Goal: Task Accomplishment & Management: Use online tool/utility

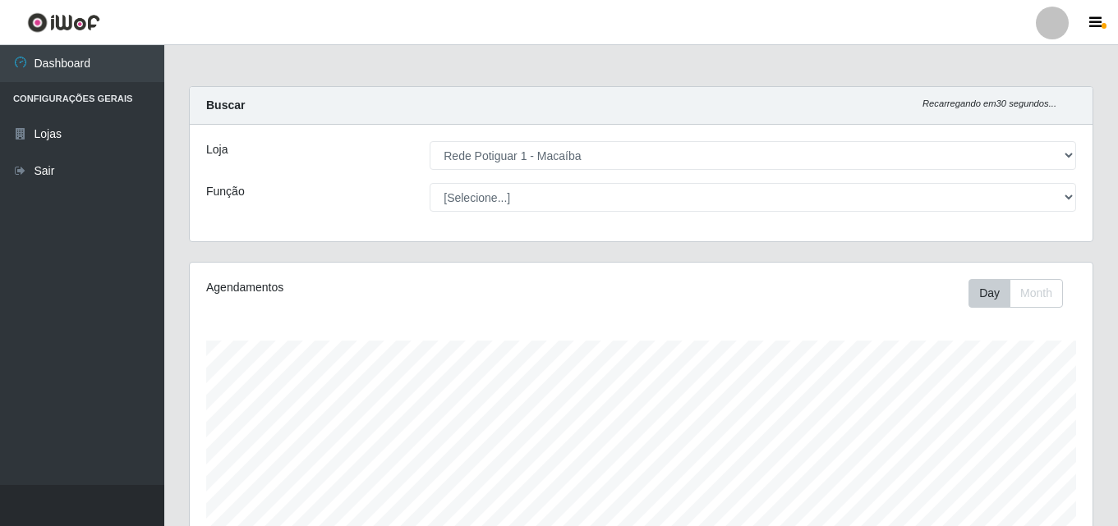
select select "100"
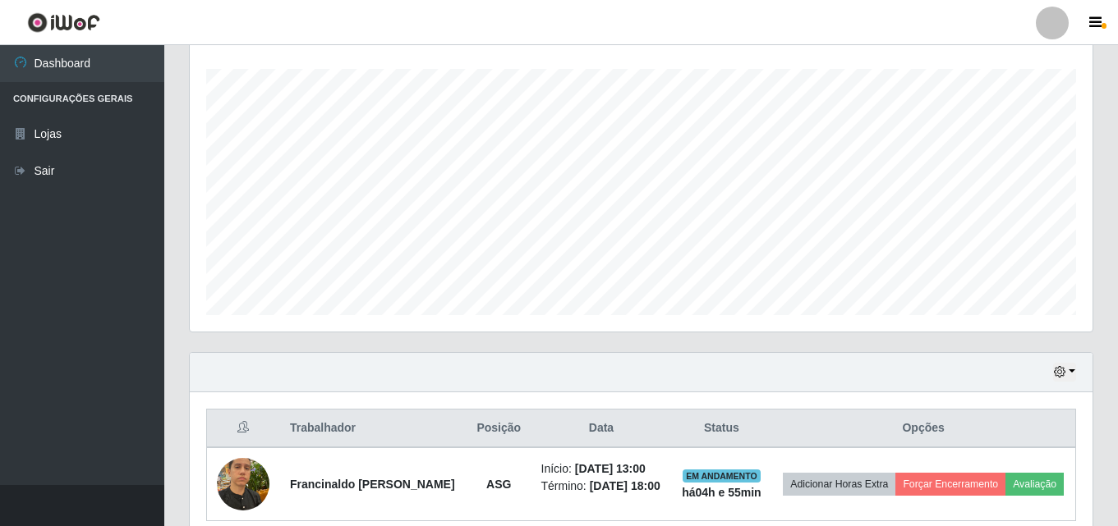
scroll to position [341, 903]
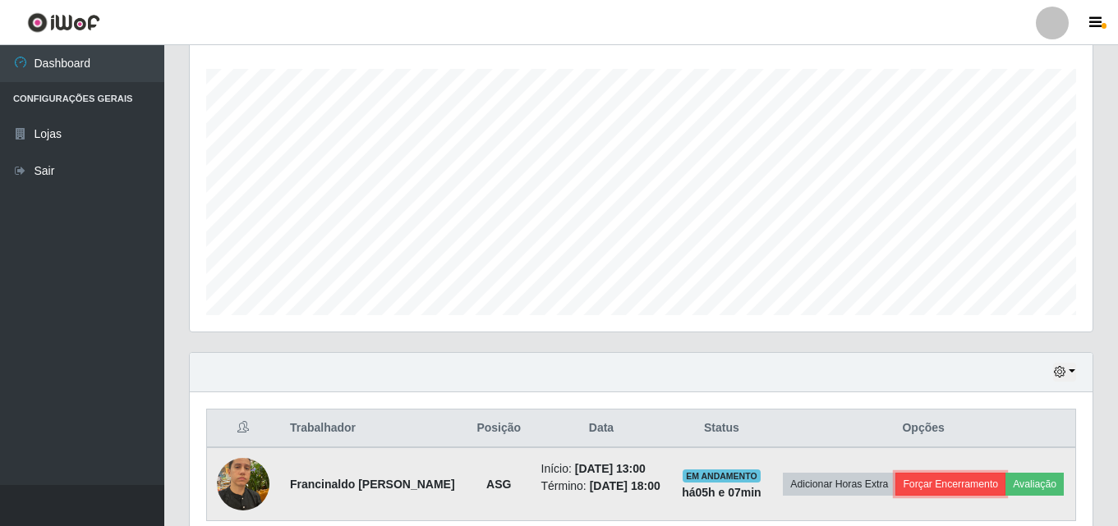
click at [928, 490] on button "Forçar Encerramento" at bounding box center [950, 484] width 110 height 23
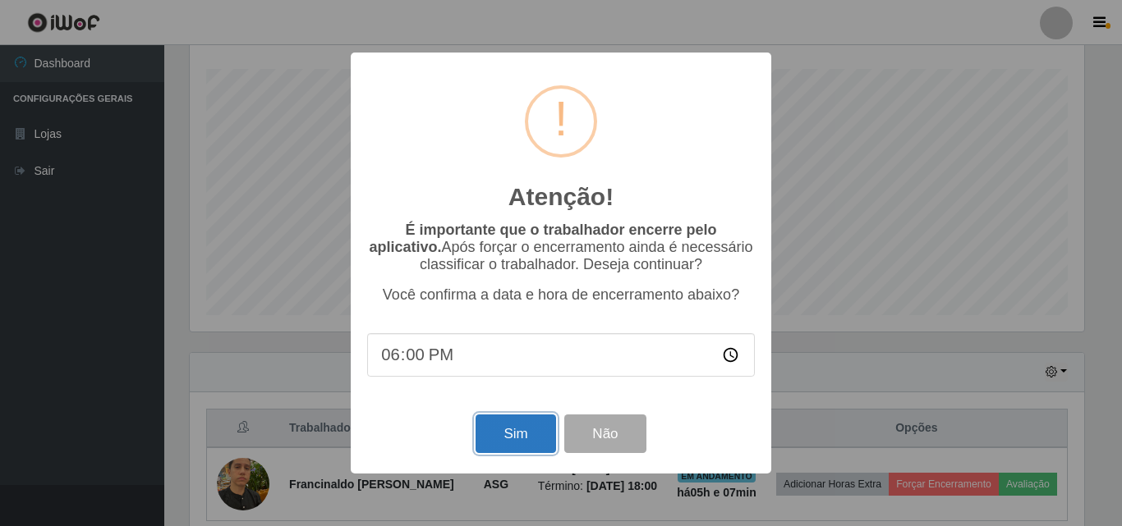
click at [498, 445] on button "Sim" at bounding box center [516, 434] width 80 height 39
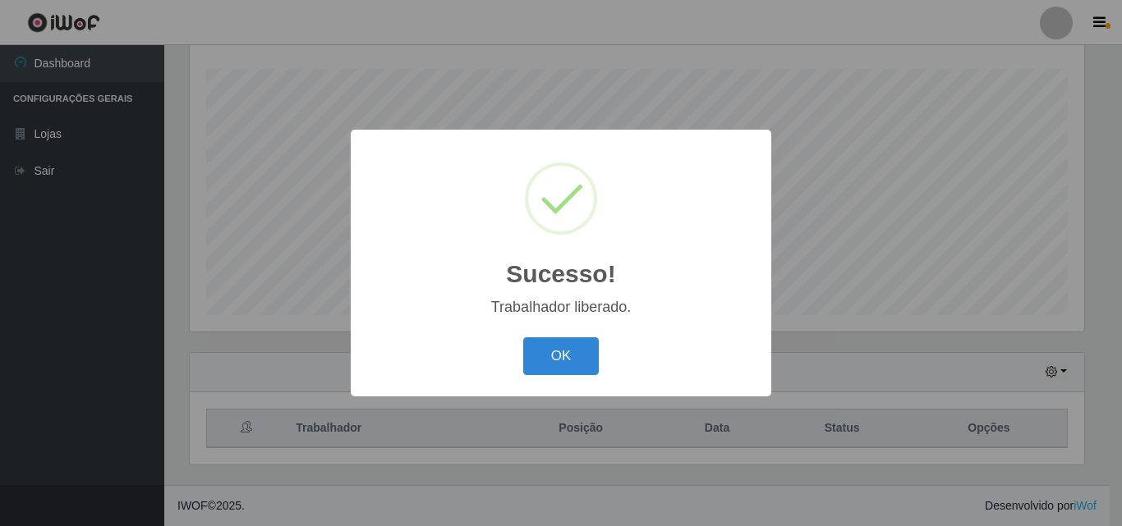
click at [523, 338] on button "OK" at bounding box center [561, 357] width 76 height 39
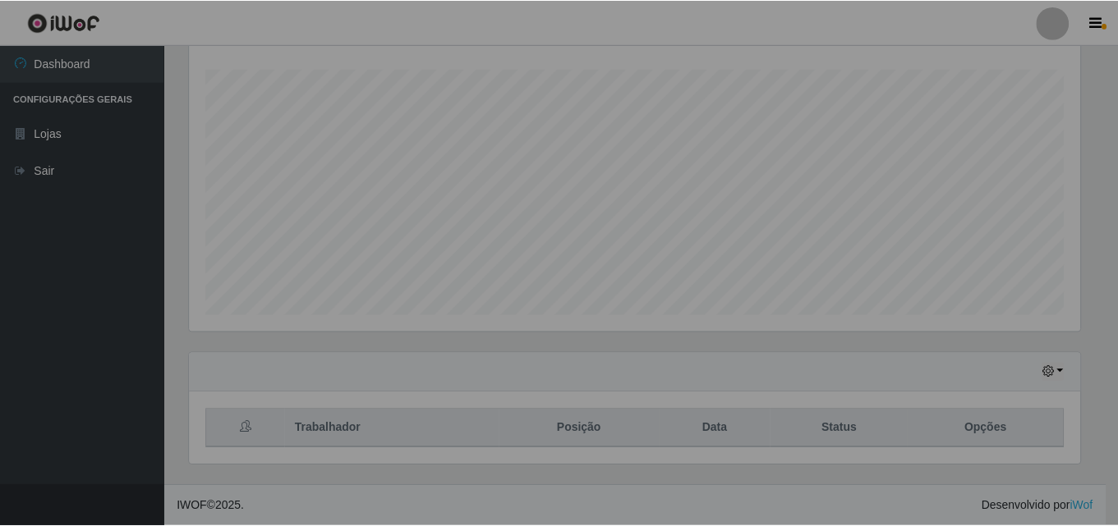
scroll to position [341, 903]
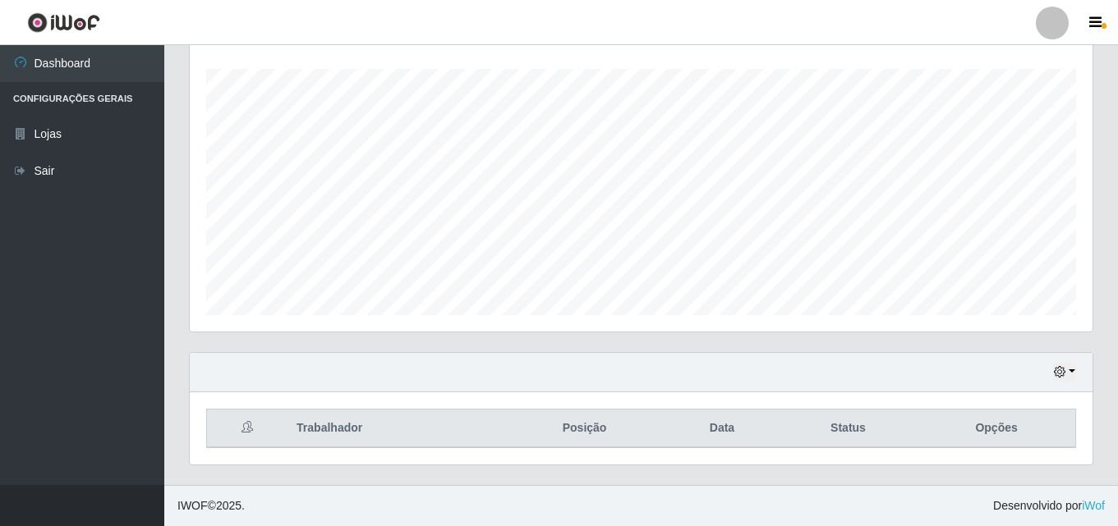
drag, startPoint x: 1116, startPoint y: 242, endPoint x: 1121, endPoint y: 406, distance: 163.5
click at [1117, 406] on html "Perfil Alterar Senha Sair Dashboard Configurações Gerais Lojas Sair Carregando.…" at bounding box center [559, 127] width 1118 height 798
click at [1041, 339] on div "Agendamentos Day Month 28/08 Agendamentos 5" at bounding box center [641, 171] width 929 height 362
click at [1061, 373] on icon "button" at bounding box center [1059, 371] width 11 height 11
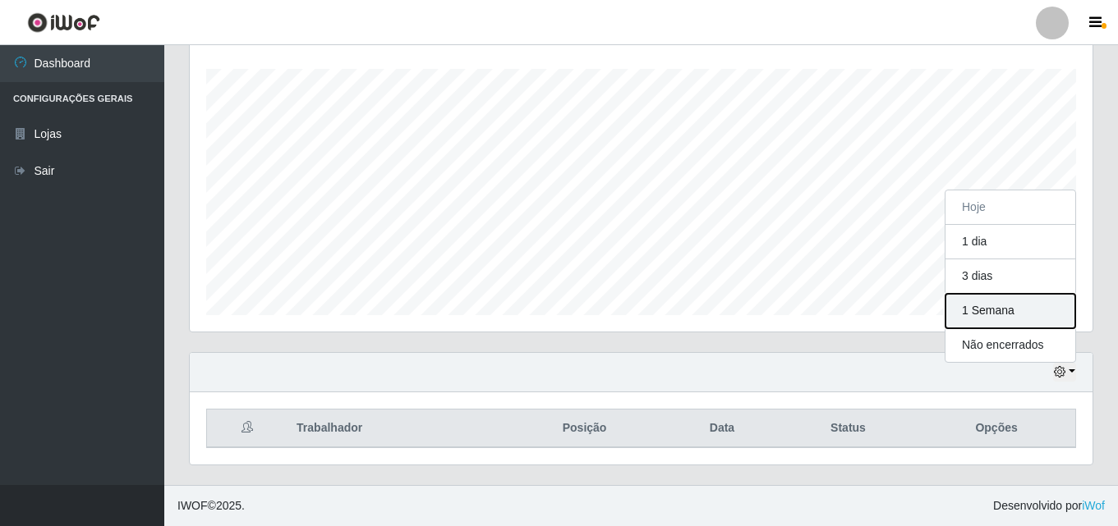
click at [986, 322] on button "1 Semana" at bounding box center [1010, 311] width 130 height 34
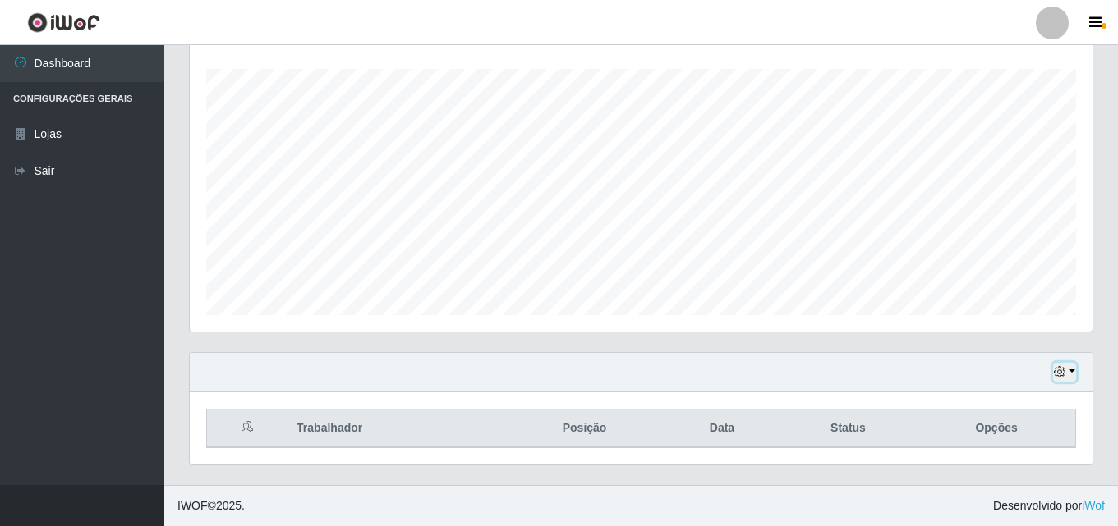
click at [1074, 370] on button "button" at bounding box center [1064, 372] width 23 height 19
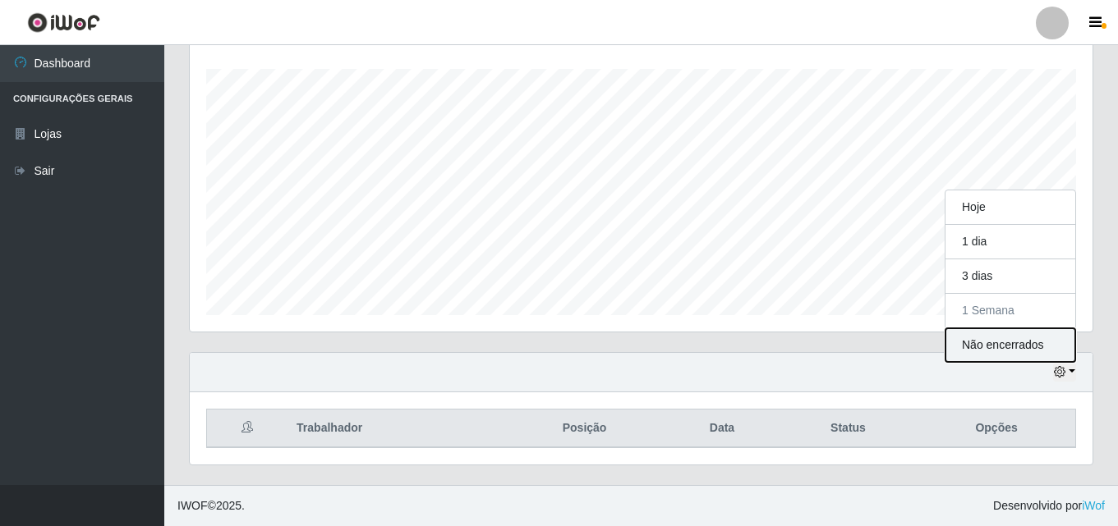
click at [1040, 351] on button "Não encerrados" at bounding box center [1010, 346] width 130 height 34
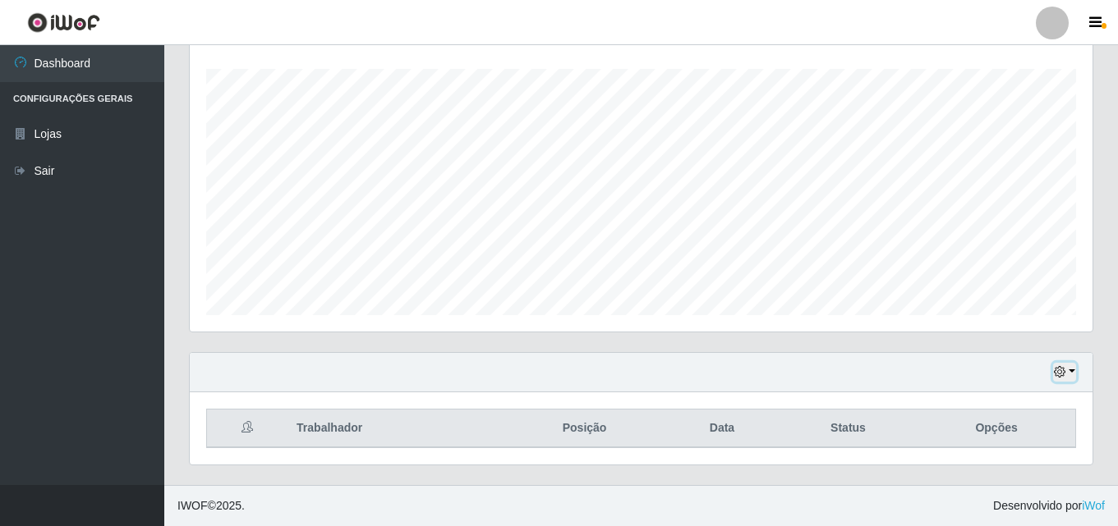
click at [1068, 371] on button "button" at bounding box center [1064, 372] width 23 height 19
